Goal: Consume media (video, audio)

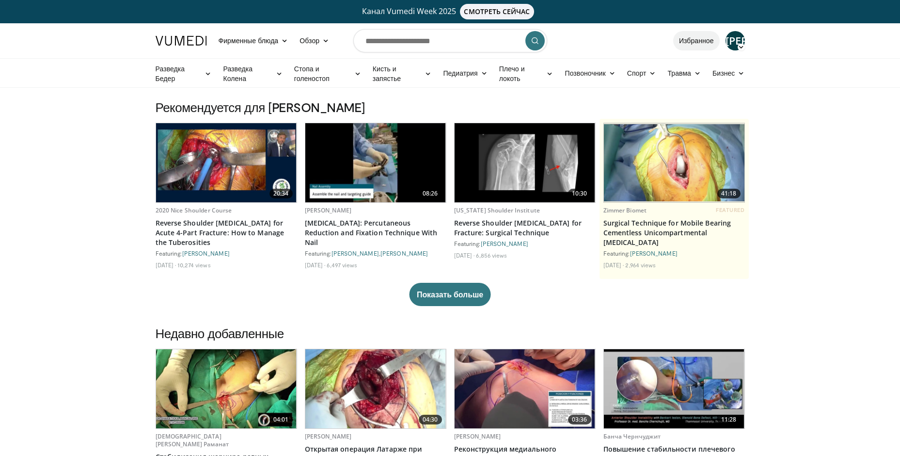
click at [681, 43] on link "Избранное" at bounding box center [696, 40] width 47 height 19
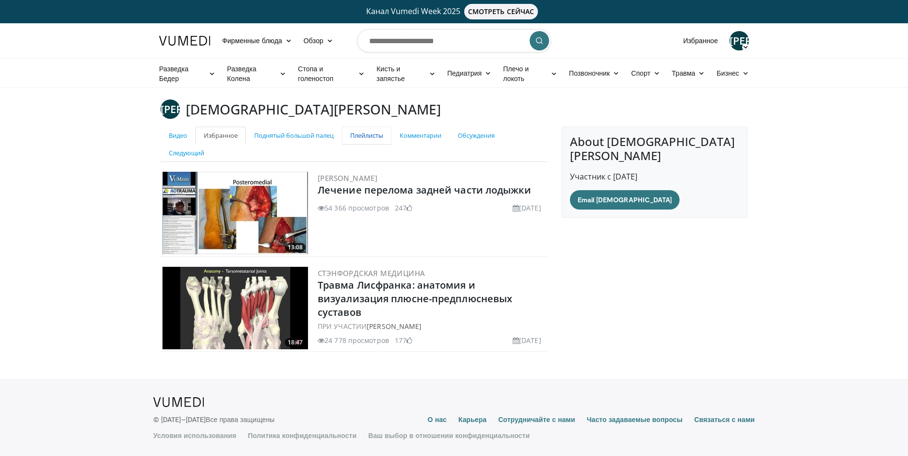
click at [368, 136] on ya-tr-span "Плейлисты" at bounding box center [366, 135] width 33 height 9
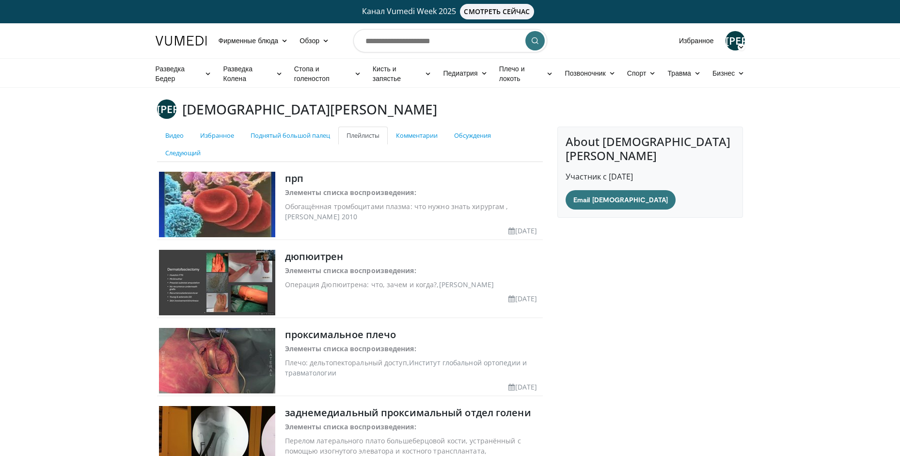
click at [248, 179] on img at bounding box center [217, 204] width 116 height 65
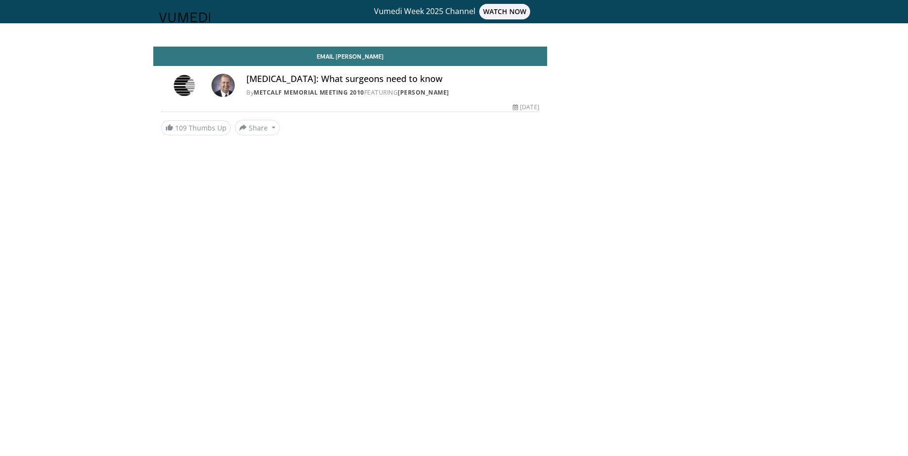
click at [509, 11] on header "Specialties Adult & Family Medicine Allergy, [MEDICAL_DATA], Immunology Anesthe…" at bounding box center [454, 17] width 908 height 35
drag, startPoint x: 373, startPoint y: 284, endPoint x: 386, endPoint y: 247, distance: 38.5
click at [376, 279] on body "Vumedi Week 2025 Channel WATCH NOW Specialties Adult & Family Medicine Allergy,…" at bounding box center [454, 228] width 908 height 456
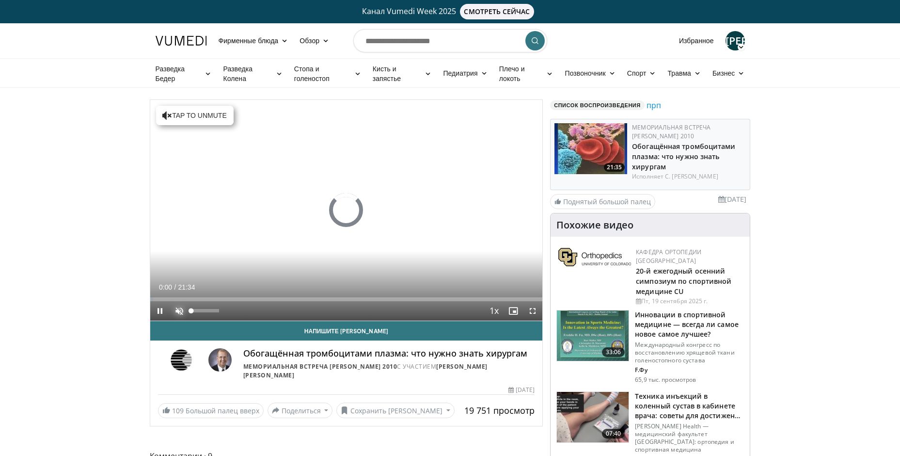
click at [182, 314] on span "Video Player" at bounding box center [179, 310] width 19 height 19
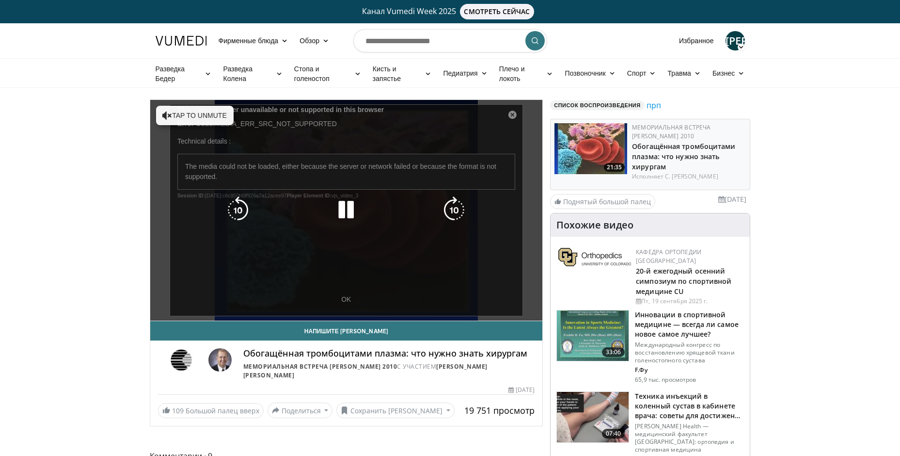
click at [346, 313] on div "10 seconds Tap to unmute" at bounding box center [346, 210] width 393 height 221
click at [351, 218] on icon "Video Player" at bounding box center [346, 209] width 27 height 27
